Goal: Task Accomplishment & Management: Use online tool/utility

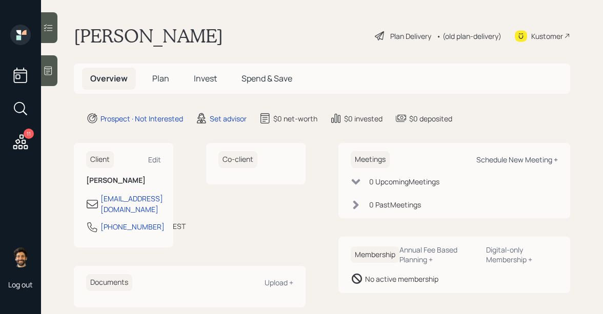
click at [502, 160] on div "Schedule New Meeting +" at bounding box center [518, 160] width 82 height 10
select select "round-robin"
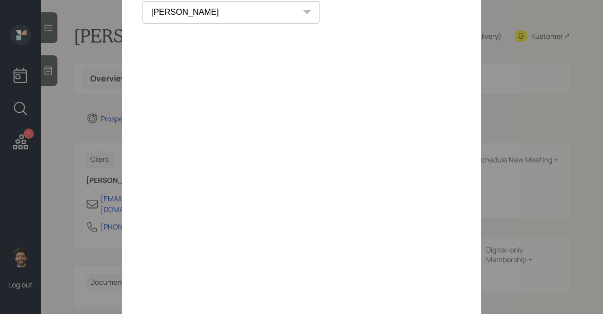
scroll to position [147, 0]
